Goal: Understand process/instructions: Learn how to perform a task or action

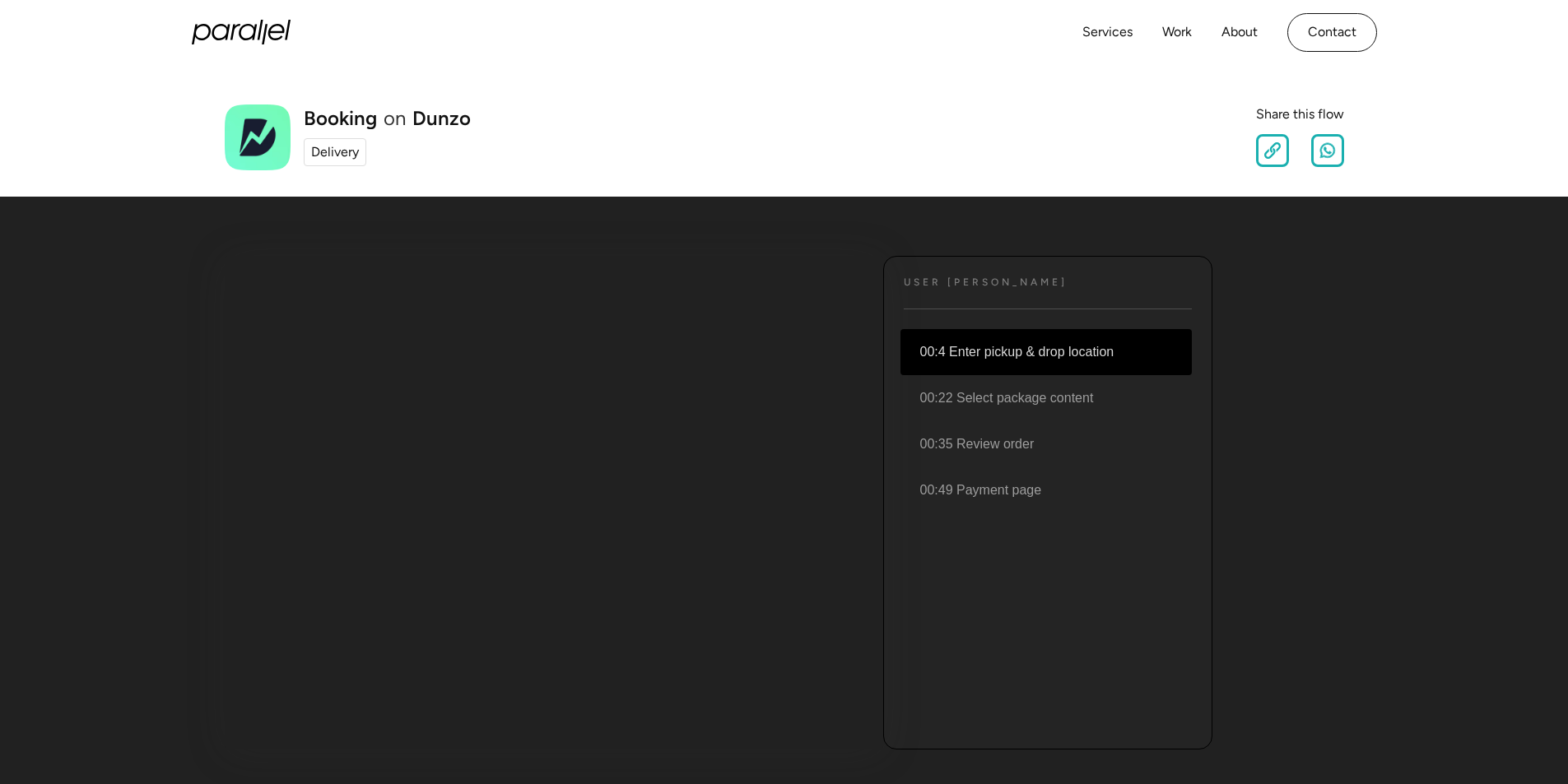
click at [995, 350] on li "00:4 Enter pickup & drop location" at bounding box center [1045, 351] width 291 height 46
click at [1002, 346] on li "00:4 Enter pickup & drop location" at bounding box center [1045, 351] width 291 height 46
drag, startPoint x: 1067, startPoint y: 410, endPoint x: 1070, endPoint y: 419, distance: 9.5
click at [1067, 409] on li "00:22 Select package content" at bounding box center [1045, 397] width 291 height 46
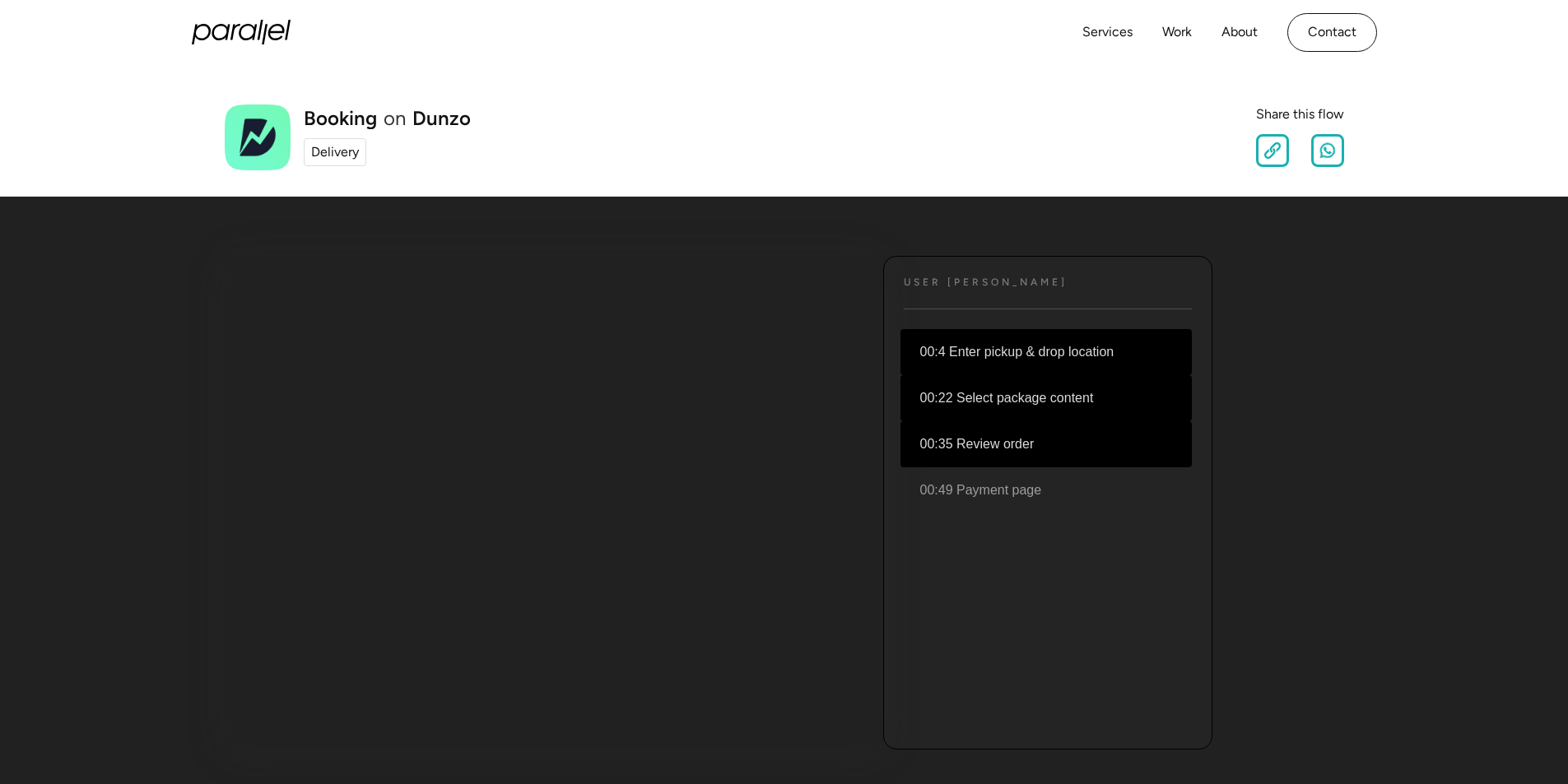
click at [1034, 451] on li "00:35 Review order" at bounding box center [1045, 444] width 291 height 46
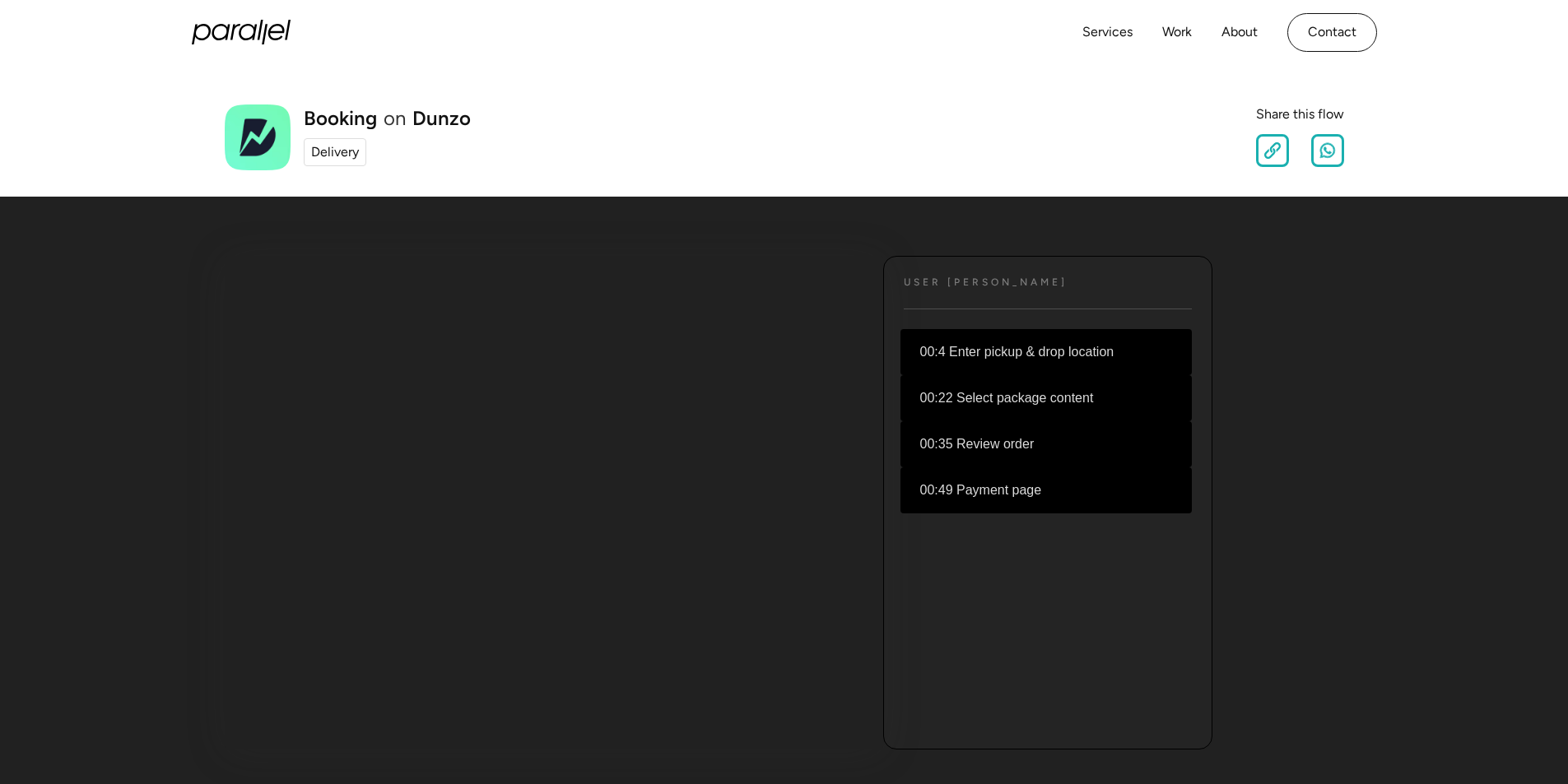
click at [1039, 487] on li "00:49 Payment page" at bounding box center [1045, 490] width 291 height 46
click at [1016, 352] on li "00:4 Enter pickup & drop location" at bounding box center [1045, 351] width 291 height 46
click at [1109, 33] on link "Services" at bounding box center [1107, 32] width 50 height 24
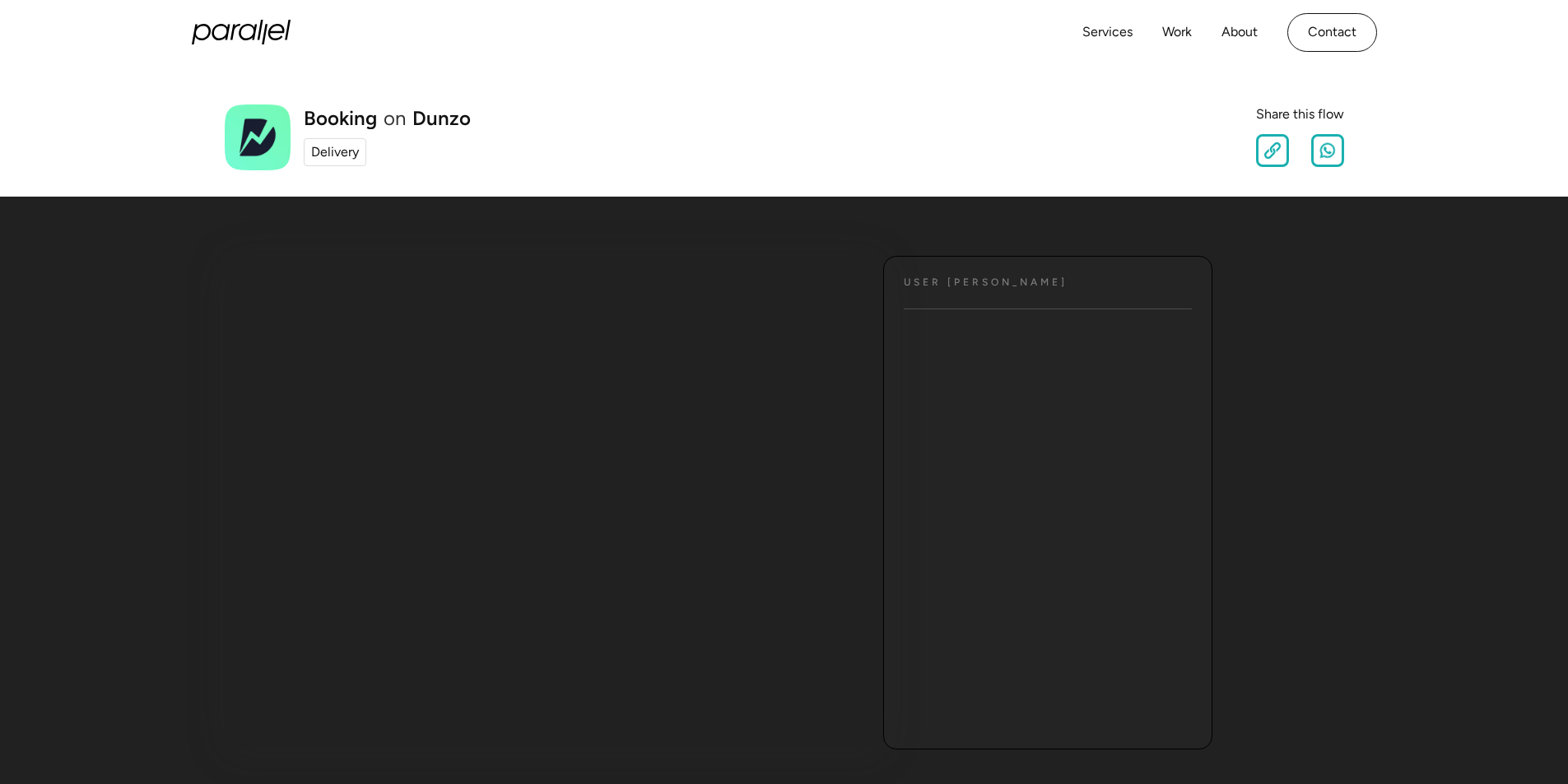
click at [334, 156] on div "Delivery" at bounding box center [335, 152] width 48 height 20
